Goal: Use online tool/utility: Use online tool/utility

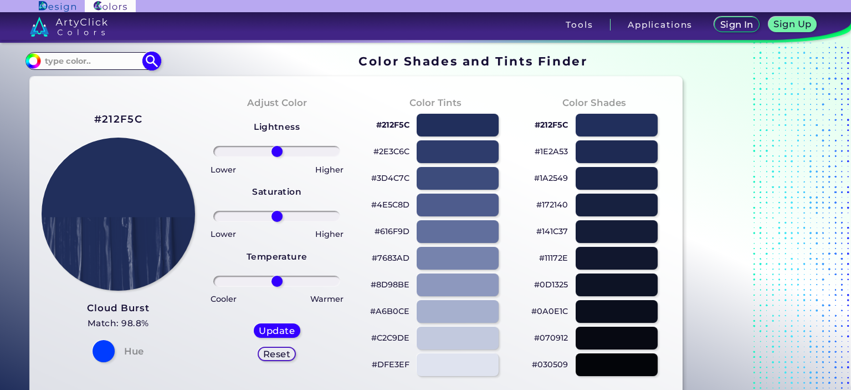
click at [32, 64] on input "#212f5c" at bounding box center [32, 60] width 14 height 14
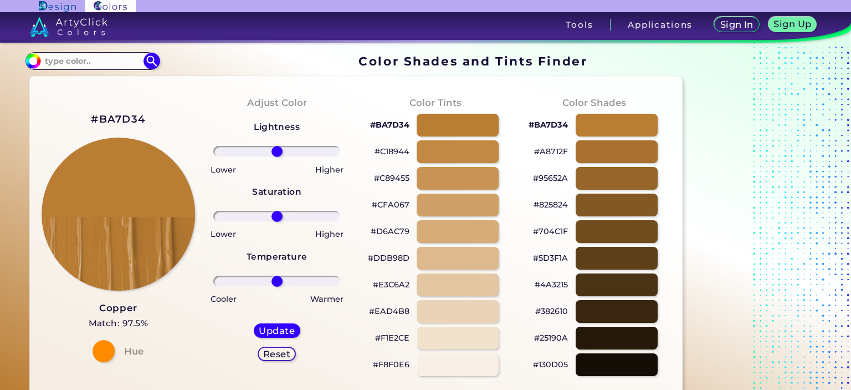
click at [177, 106] on div "#BA7D34 Copper Match: 97.5% Hue" at bounding box center [118, 236] width 159 height 302
drag, startPoint x: 104, startPoint y: 109, endPoint x: 90, endPoint y: 109, distance: 13.9
click at [90, 109] on div "#BA7D34 Copper Match: 97.5% Hue" at bounding box center [118, 236] width 159 height 302
copy h2 "#BA7D34"
click at [35, 61] on input "#ba7d34" at bounding box center [32, 60] width 14 height 14
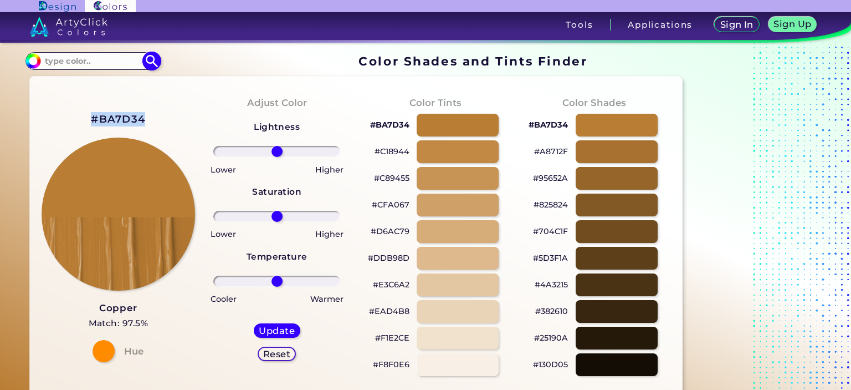
click at [34, 65] on input "#ba7d34" at bounding box center [32, 60] width 14 height 14
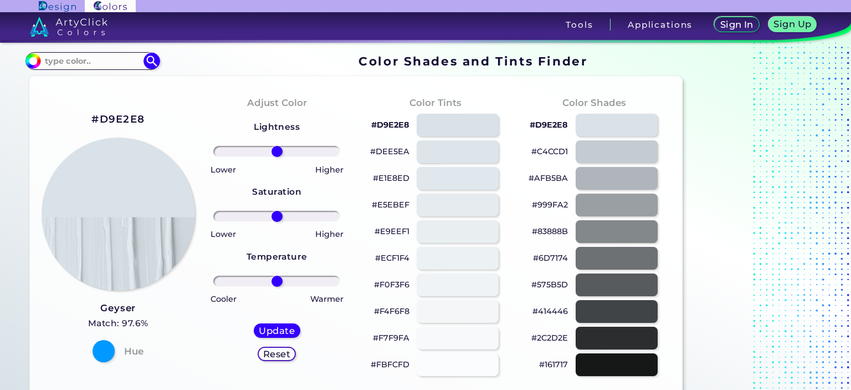
type input "#d9e2e8"
click at [221, 99] on div "Adjust Color Lightness Saturation Temperature Lower Higher Lower Higher Cooler …" at bounding box center [277, 236] width 159 height 302
drag, startPoint x: 102, startPoint y: 119, endPoint x: 84, endPoint y: 119, distance: 17.7
click at [85, 119] on div "#D9E2E8 Geyser Match: 97.6% Hue" at bounding box center [118, 236] width 159 height 302
copy div "#D9E2E8"
